Goal: Navigation & Orientation: Find specific page/section

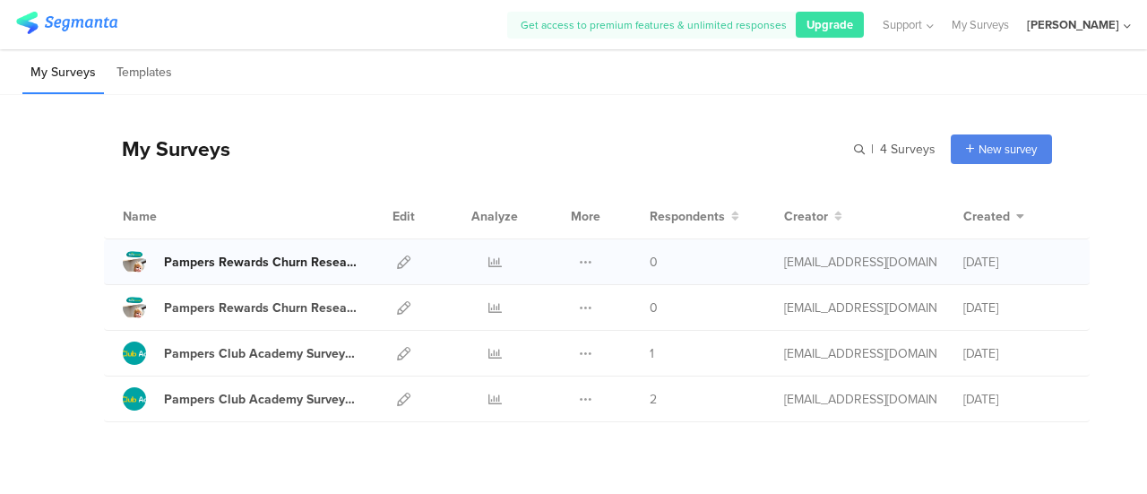
click at [290, 261] on div "Pampers Rewards Churn Research Survey for Group 2 July 2025" at bounding box center [261, 262] width 194 height 19
click at [288, 304] on div "Pampers Rewards Churn Research Survey for Group 1 July 2025" at bounding box center [261, 307] width 194 height 19
click at [294, 305] on div "Pampers Rewards Churn Research Survey for Group 1 July 2025" at bounding box center [261, 307] width 194 height 19
click at [1124, 20] on icon at bounding box center [1126, 26] width 7 height 13
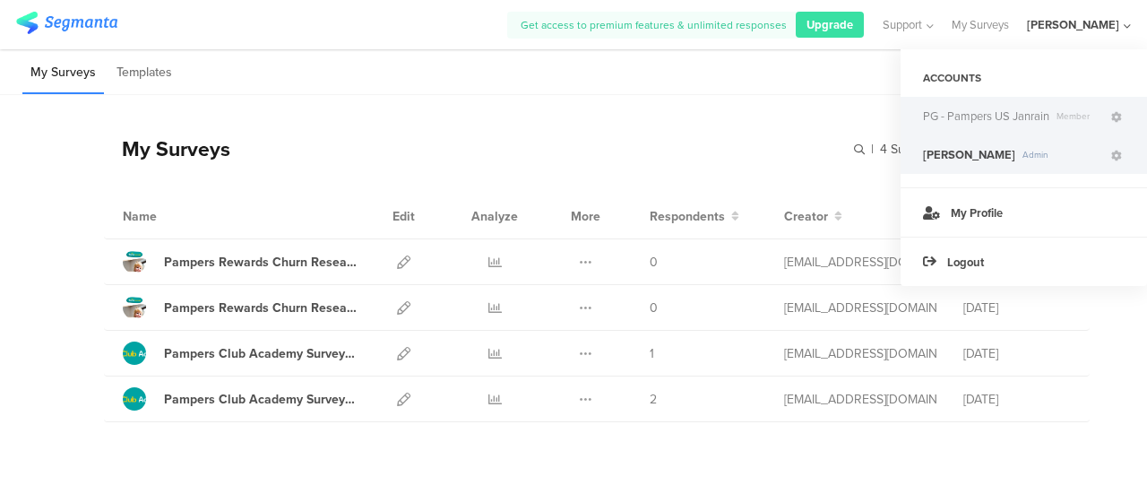
click at [981, 114] on span "PG - Pampers US Janrain" at bounding box center [986, 116] width 126 height 17
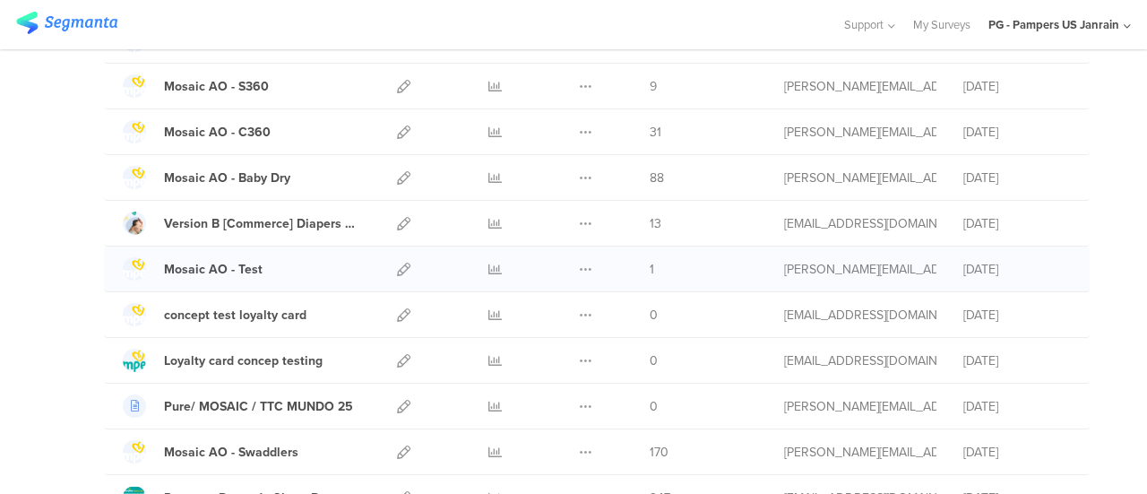
scroll to position [538, 0]
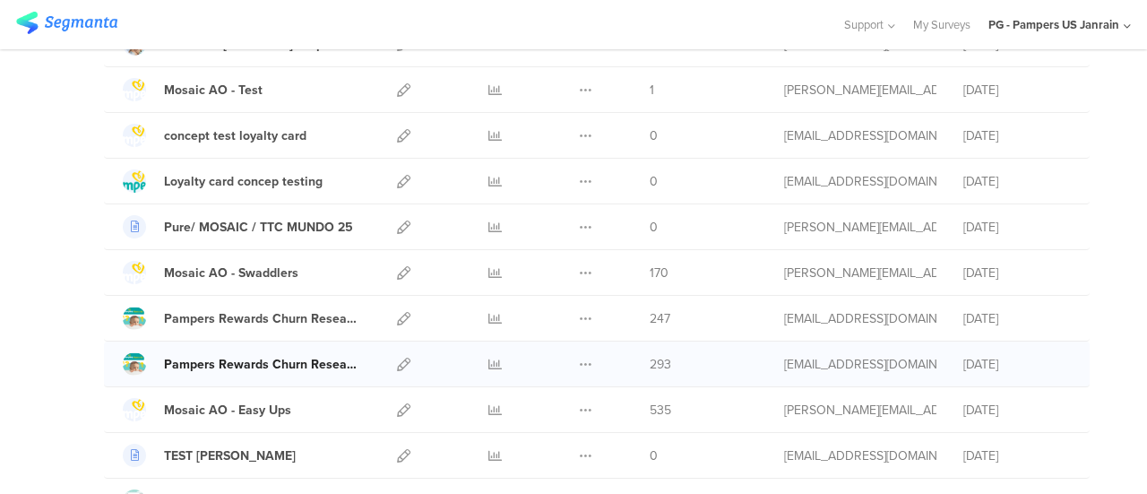
click at [305, 363] on div "Pampers Rewards Churn Research Survey for Group 1 July 2025" at bounding box center [261, 364] width 194 height 19
click at [297, 316] on div "Pampers Rewards Churn Research Survey for Group 2 July 2025" at bounding box center [261, 318] width 194 height 19
